Goal: Task Accomplishment & Management: Complete application form

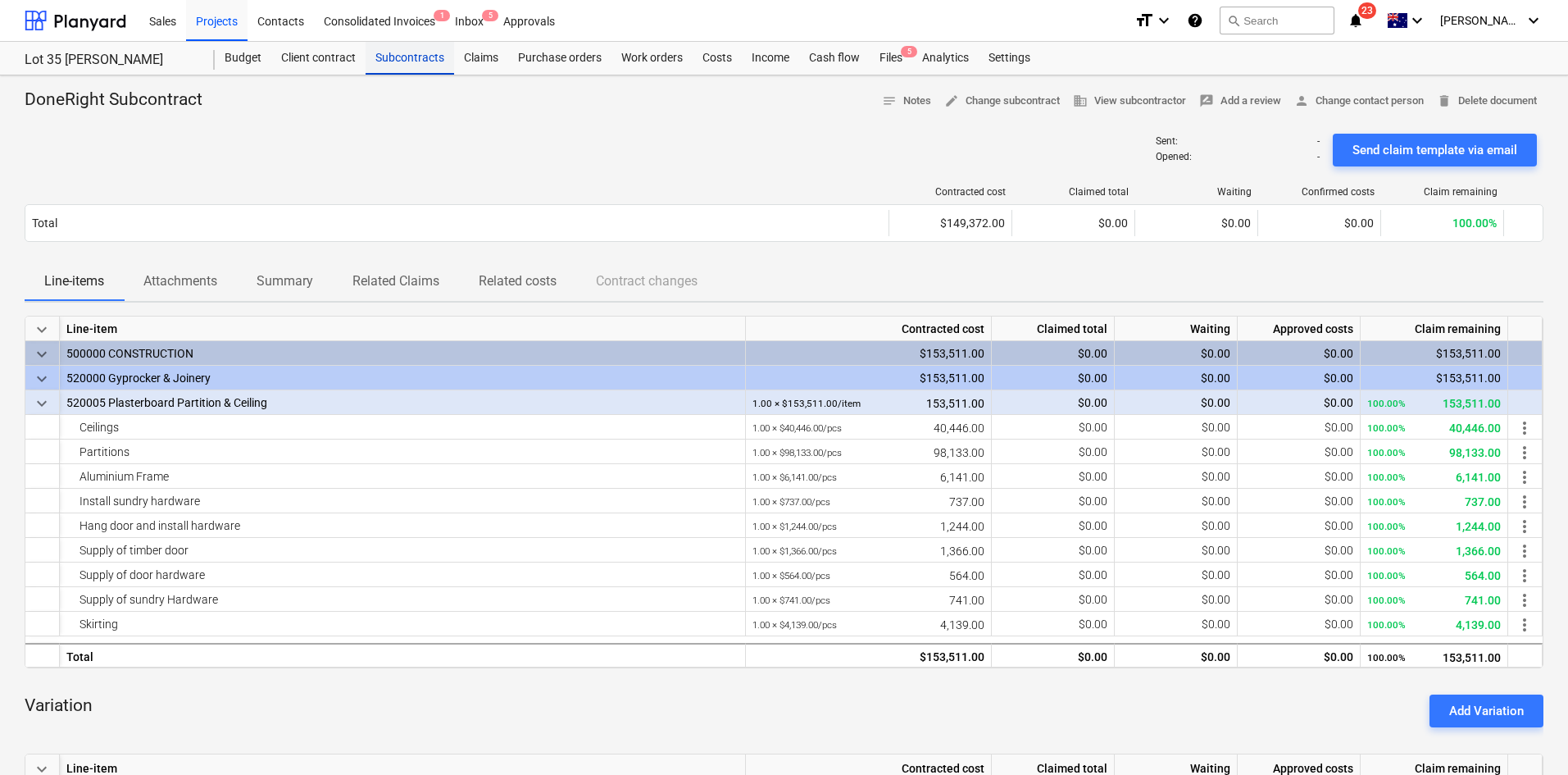
click at [404, 58] on div "Subcontracts" at bounding box center [410, 58] width 88 height 33
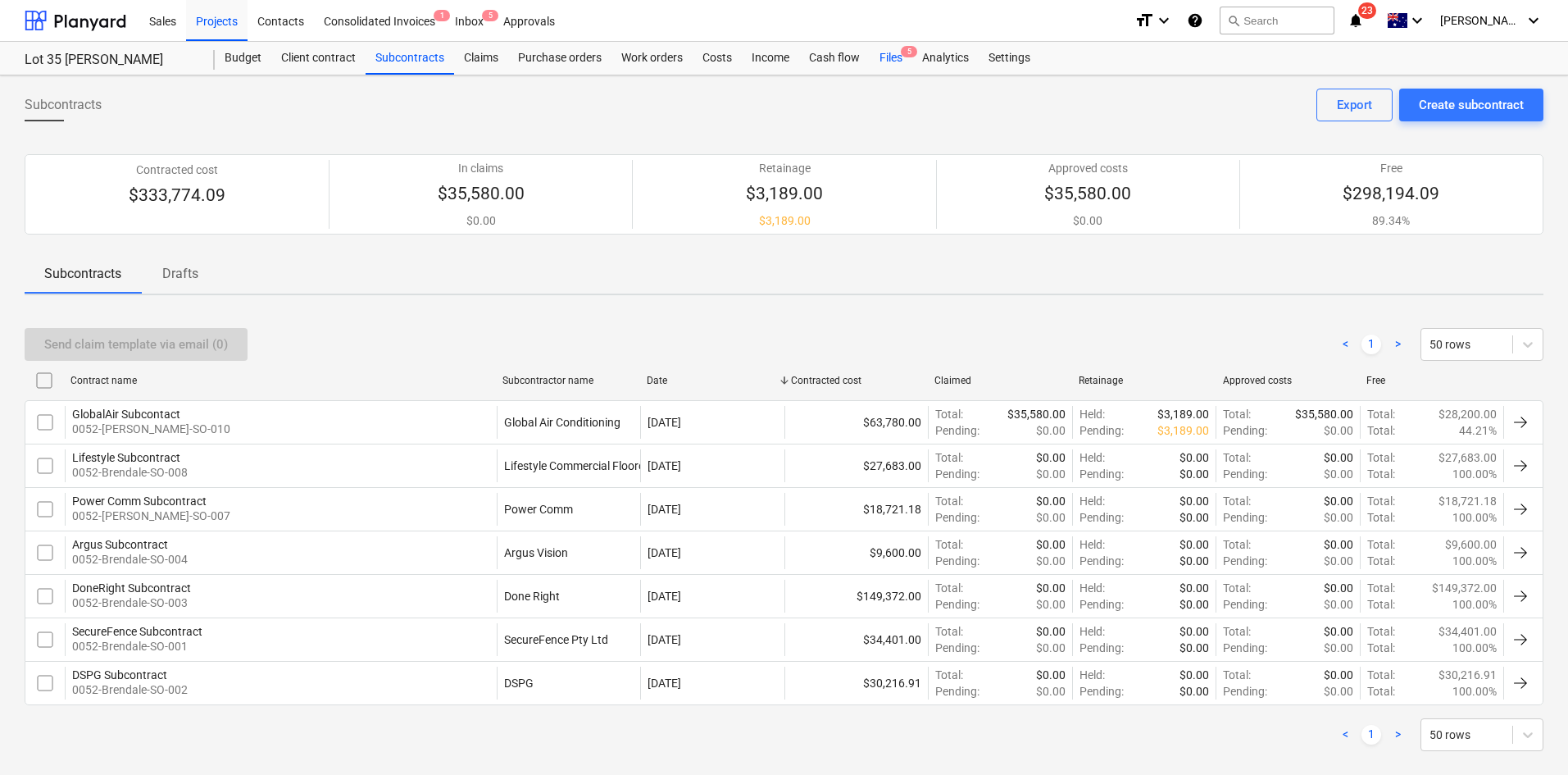
click at [902, 51] on span "5" at bounding box center [908, 51] width 16 height 11
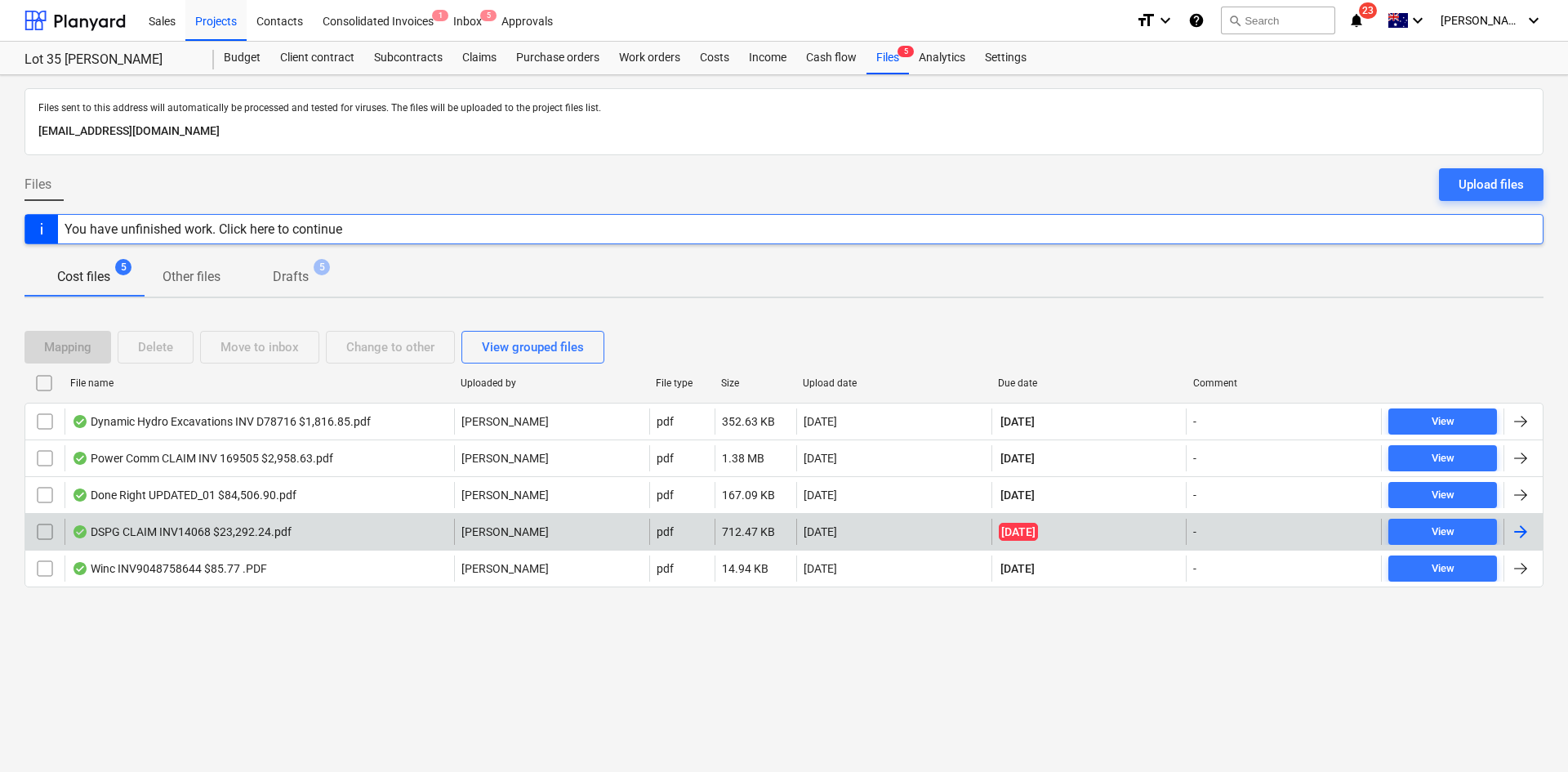
click at [365, 527] on div "DSPG CLAIM INV14068 $23,292.24.pdf" at bounding box center [259, 532] width 389 height 26
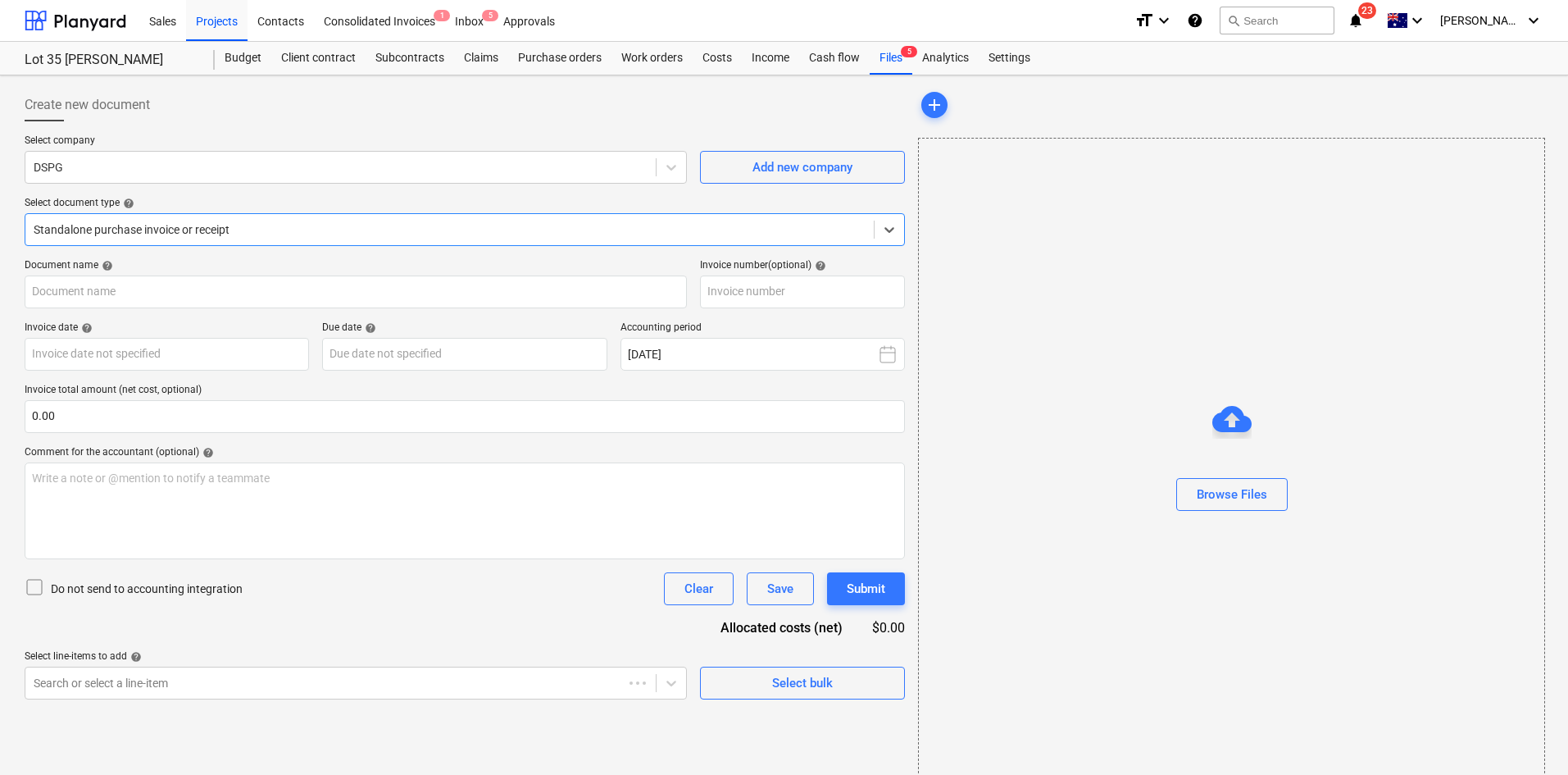
type input "14068"
type input "25 Sep 2025"
type input "10 Oct 2025"
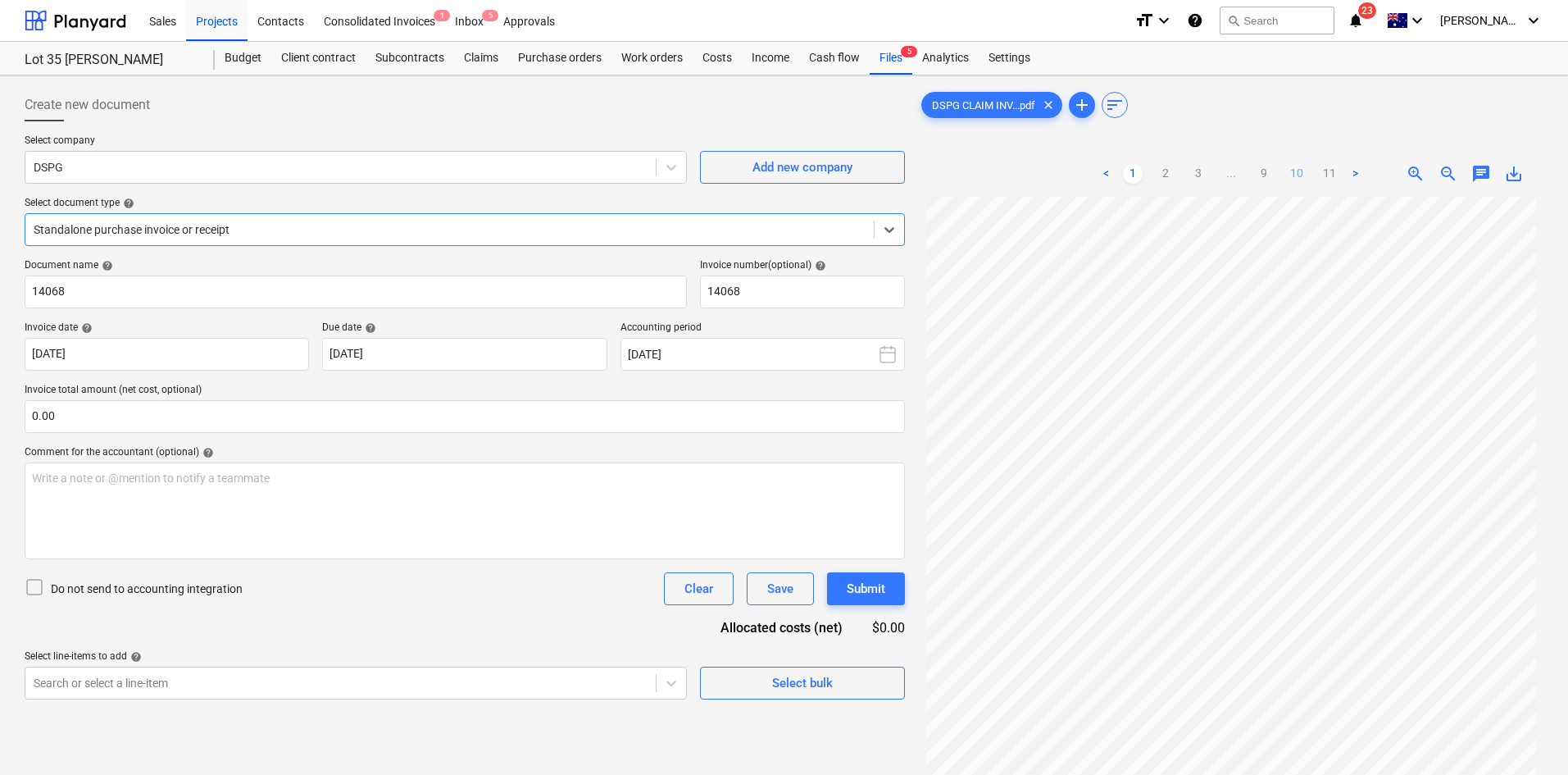
click at [1297, 172] on link "10" at bounding box center [1296, 174] width 20 height 20
click at [1273, 175] on ul "< 1 2 3 ... 9 10 11 >" at bounding box center [1231, 174] width 269 height 20
click at [1267, 175] on link "9" at bounding box center [1264, 174] width 20 height 20
click at [1235, 178] on ul "< 1 2 3 ... 8 9 10 11 >" at bounding box center [1231, 174] width 301 height 20
click at [1249, 174] on link "8" at bounding box center [1247, 174] width 20 height 20
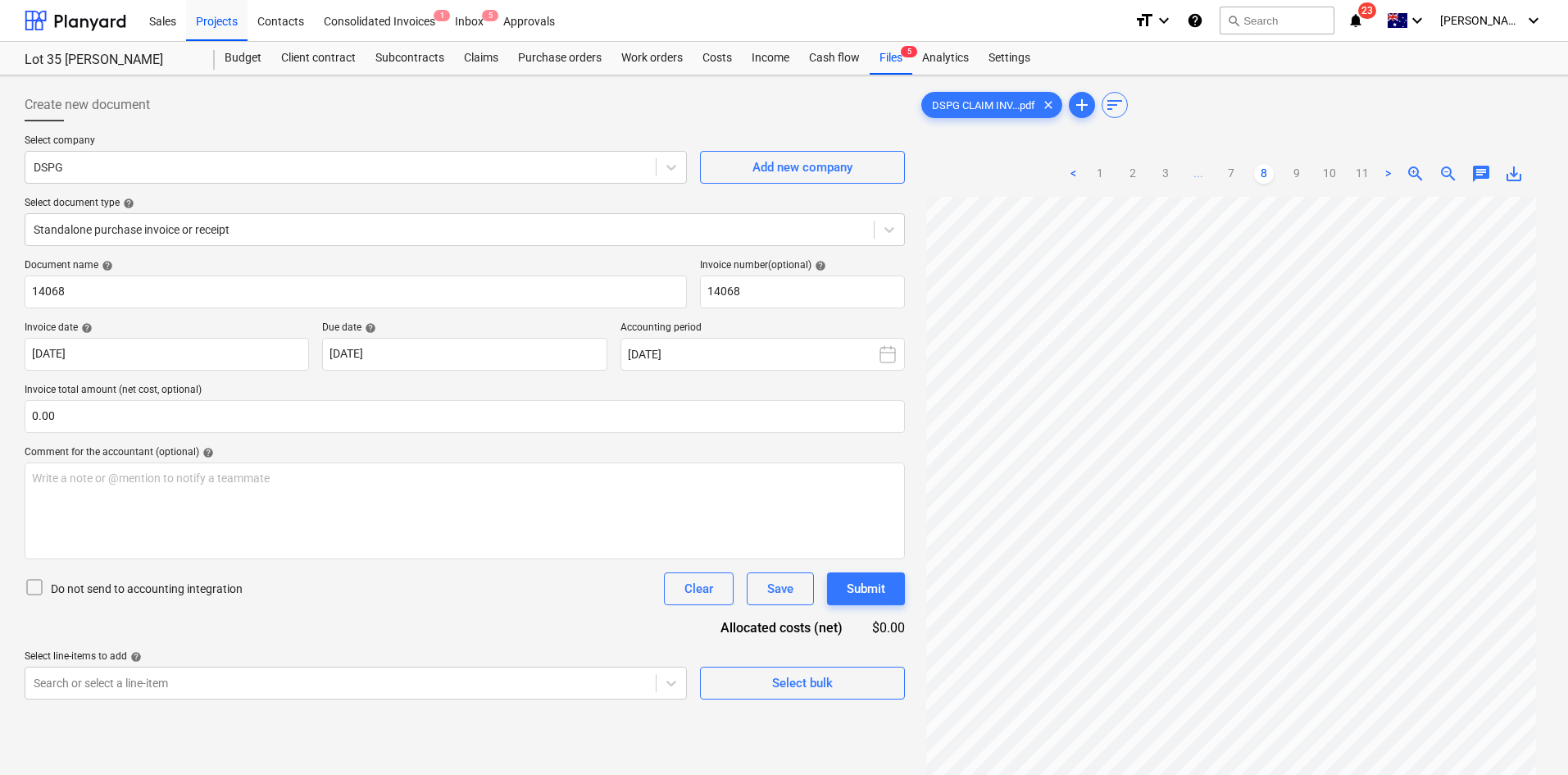
scroll to position [137, 0]
click at [1231, 177] on link "7" at bounding box center [1231, 174] width 20 height 20
click at [210, 27] on div "Projects" at bounding box center [216, 20] width 62 height 42
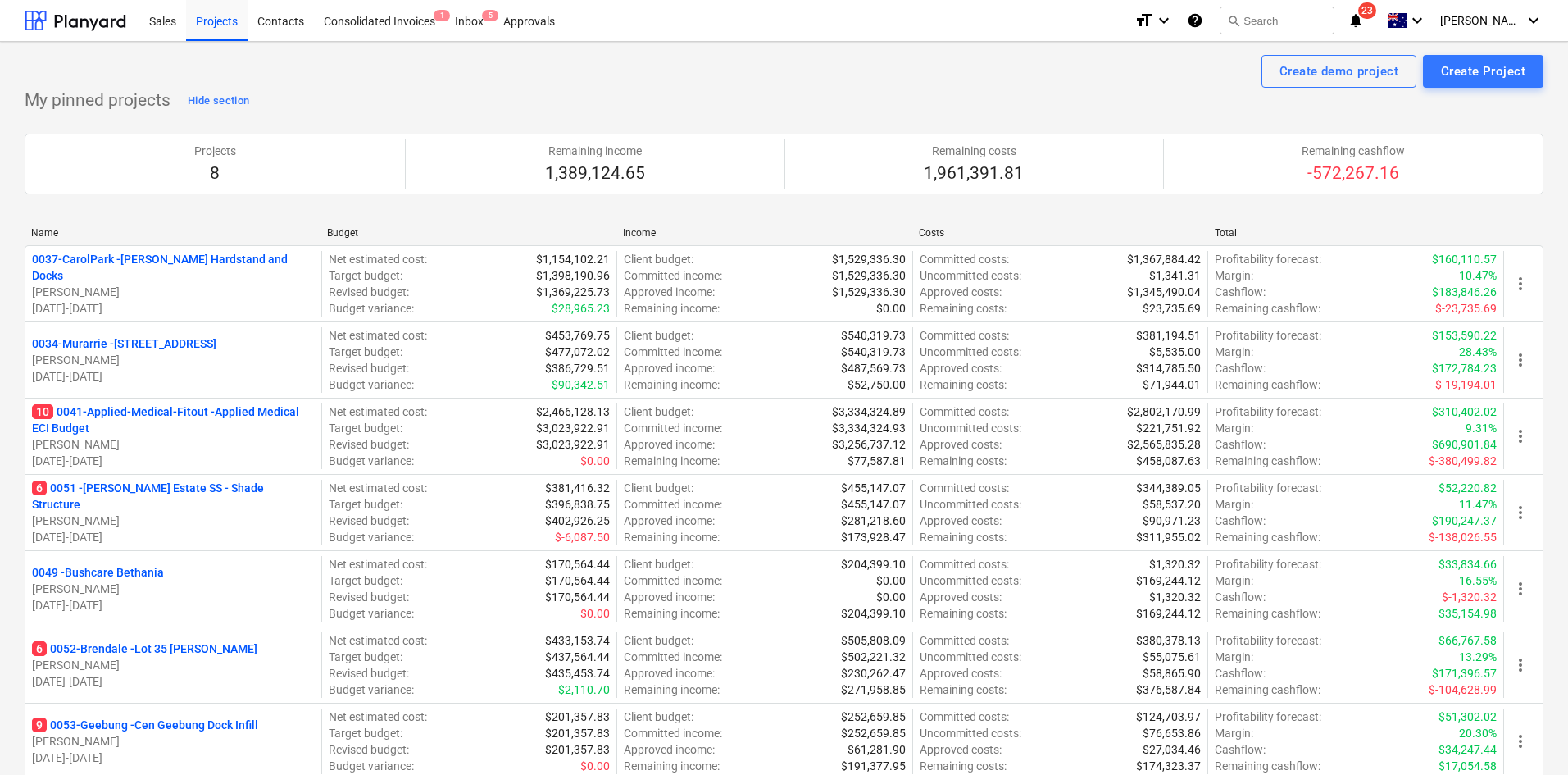
click at [380, 94] on div "My pinned projects Hide section Projects 8 Remaining income 1,389,124.65 Remain…" at bounding box center [784, 482] width 1519 height 788
click at [385, 119] on div "Projects 8 Remaining income 1,389,124.65 Remaining costs 1,961,391.81 Remaining…" at bounding box center [784, 163] width 1519 height 100
click at [1389, 9] on div "format_size keyboard_arrow_down help search Search notifications 23 keyboard_ar…" at bounding box center [1338, 20] width 409 height 41
click at [1364, 12] on icon "notifications" at bounding box center [1355, 20] width 16 height 20
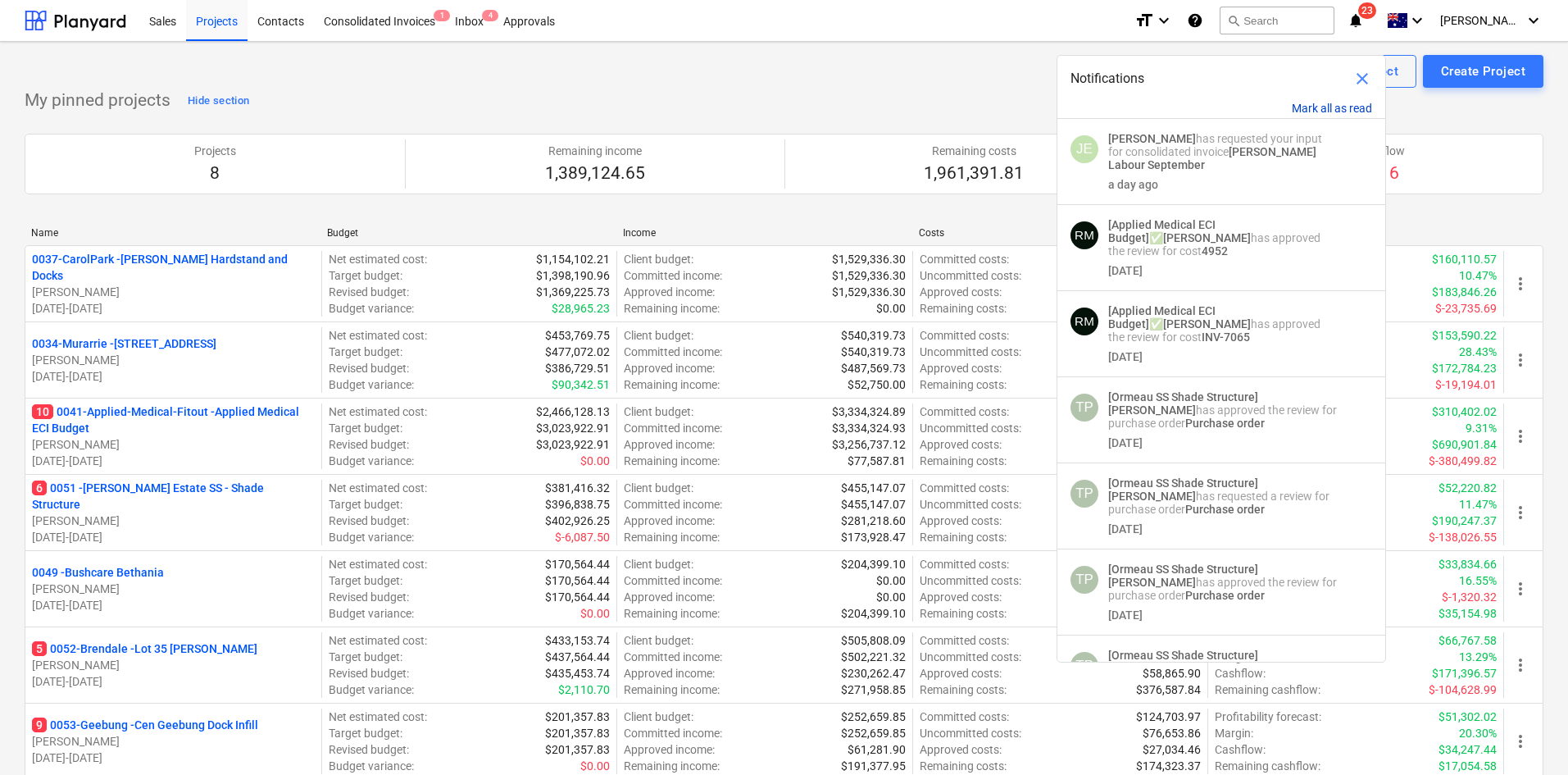
click at [1341, 107] on button "Mark all as read" at bounding box center [1331, 108] width 81 height 13
click at [884, 100] on div "My pinned projects Hide section Projects 8 Remaining income 1,389,124.65 Remain…" at bounding box center [784, 482] width 1519 height 788
